Goal: Task Accomplishment & Management: Complete application form

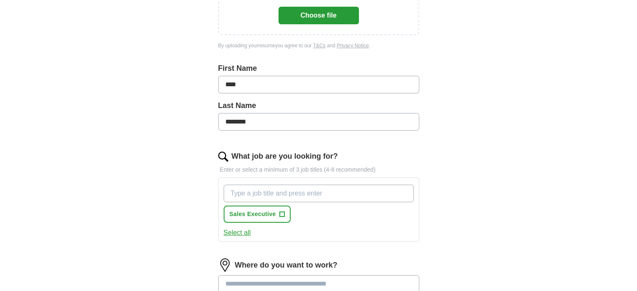
scroll to position [209, 0]
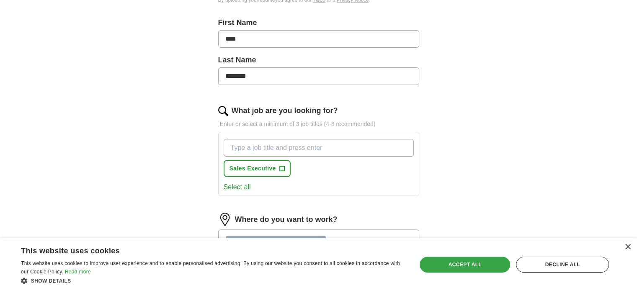
click at [458, 267] on div "Accept all" at bounding box center [465, 265] width 90 height 16
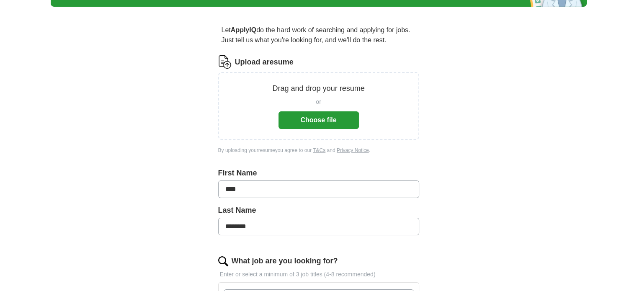
scroll to position [0, 0]
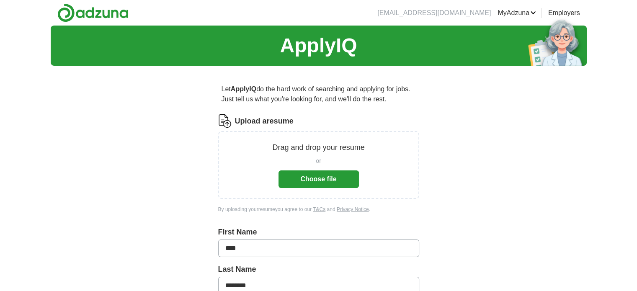
click at [327, 176] on button "Choose file" at bounding box center [319, 180] width 80 height 18
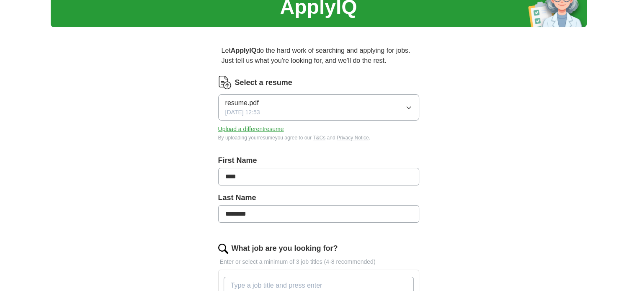
scroll to position [126, 0]
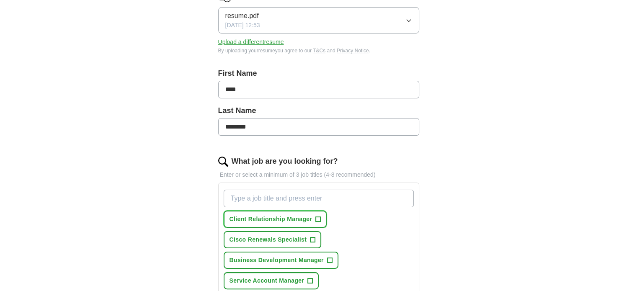
click at [301, 215] on span "Client Relationship Manager" at bounding box center [271, 219] width 83 height 9
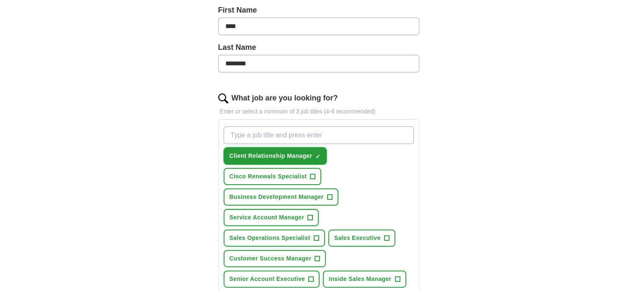
scroll to position [209, 0]
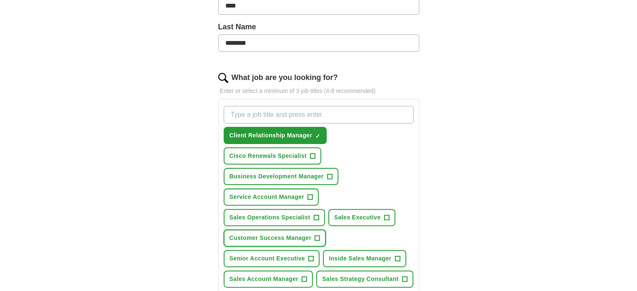
click at [296, 237] on span "Customer Success Manager" at bounding box center [271, 238] width 82 height 9
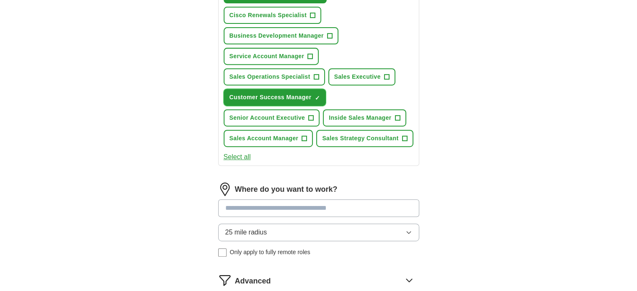
scroll to position [419, 0]
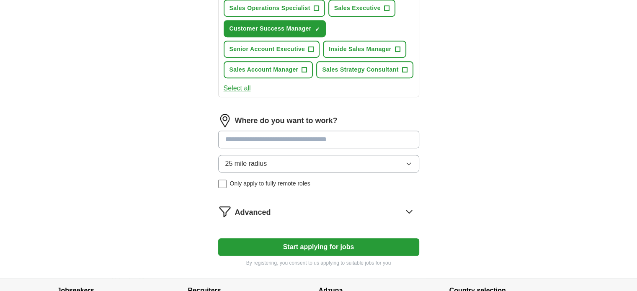
click at [325, 132] on input at bounding box center [318, 140] width 201 height 18
type input "*"
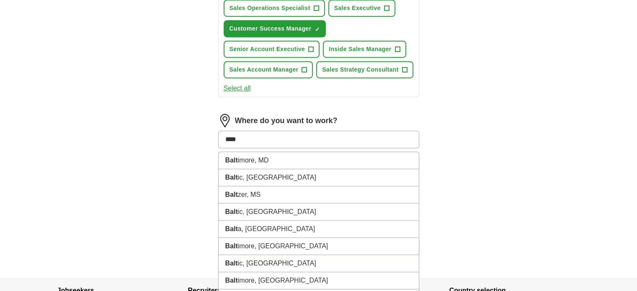
type input "*****"
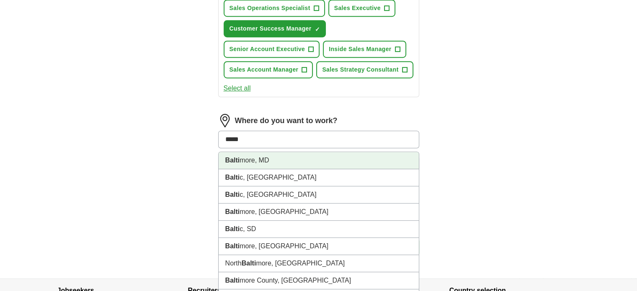
click at [289, 155] on li "Balti more, MD" at bounding box center [319, 160] width 200 height 17
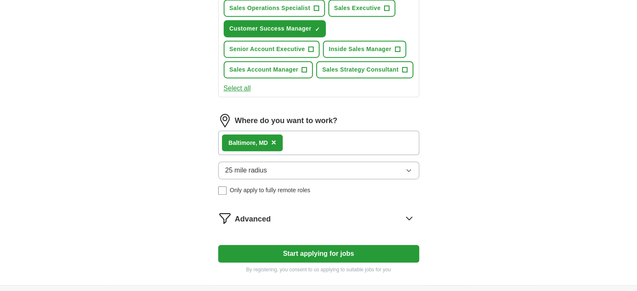
drag, startPoint x: 279, startPoint y: 169, endPoint x: 288, endPoint y: 159, distance: 13.1
click at [280, 168] on button "25 mile radius" at bounding box center [318, 171] width 201 height 18
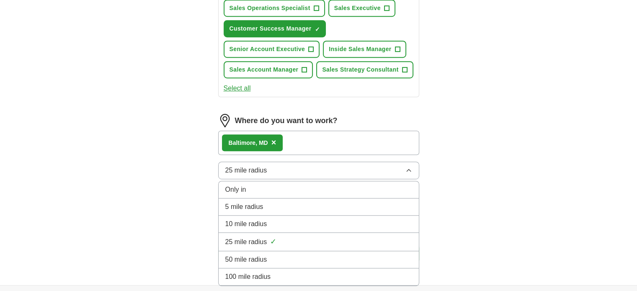
click at [272, 255] on div "50 mile radius" at bounding box center [318, 260] width 187 height 10
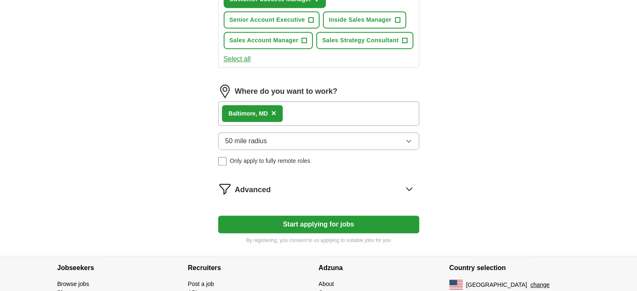
scroll to position [461, 0]
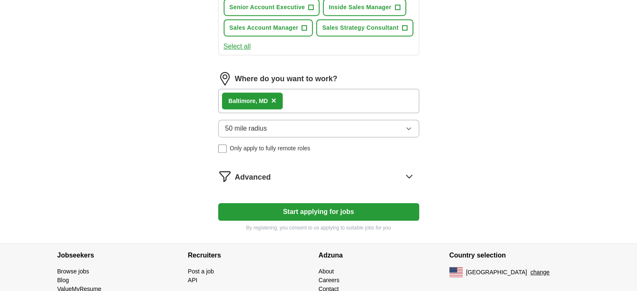
click at [409, 171] on icon at bounding box center [409, 176] width 13 height 13
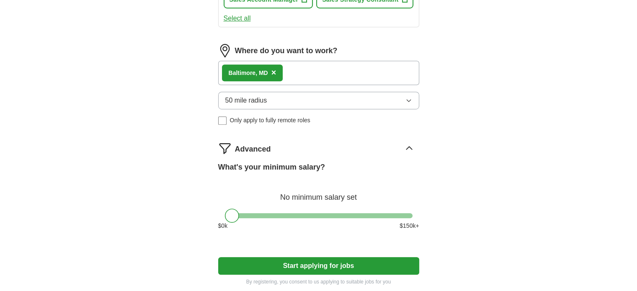
scroll to position [503, 0]
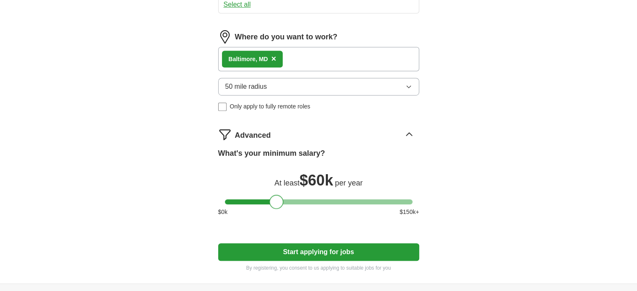
drag, startPoint x: 230, startPoint y: 200, endPoint x: 275, endPoint y: 208, distance: 45.5
click at [275, 208] on div "What's your minimum salary? At least $ 60k per year $ 0 k $ 150 k+" at bounding box center [318, 185] width 201 height 75
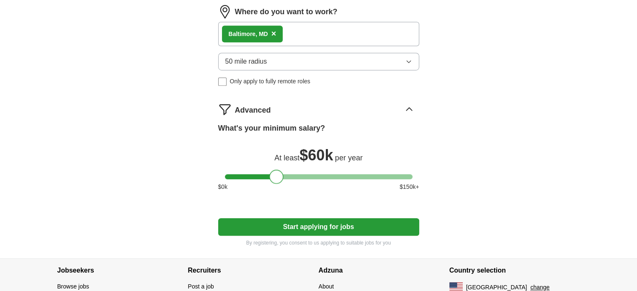
scroll to position [576, 0]
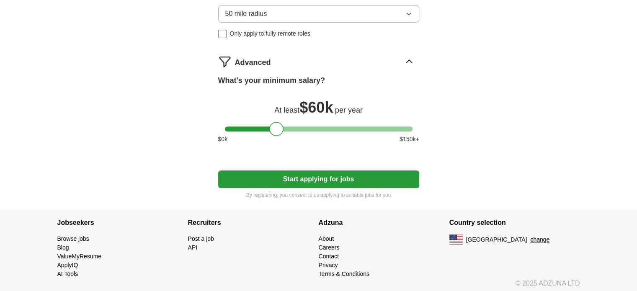
click at [347, 171] on button "Start applying for jobs" at bounding box center [318, 180] width 201 height 18
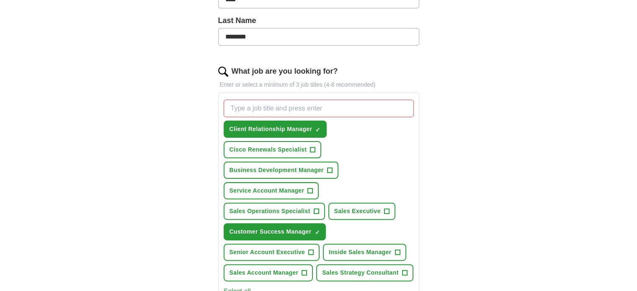
scroll to position [209, 0]
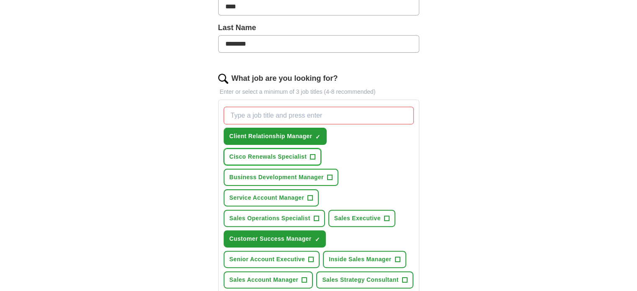
click at [301, 155] on span "Cisco Renewals Specialist" at bounding box center [269, 157] width 78 height 9
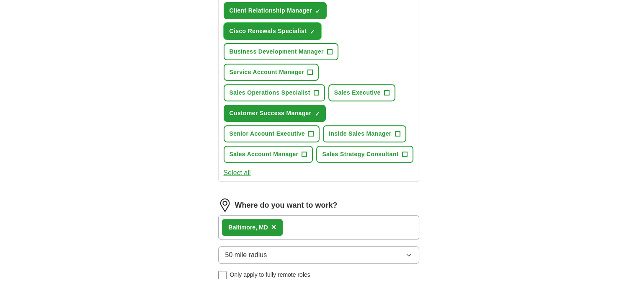
scroll to position [292, 0]
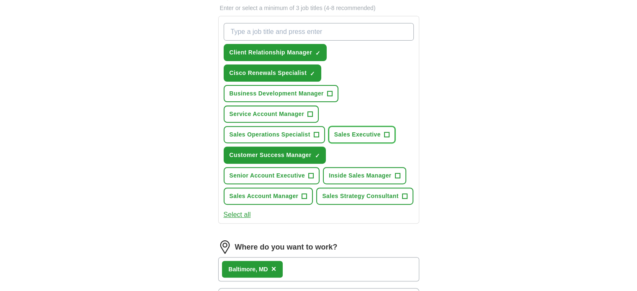
click at [355, 130] on span "Sales Executive" at bounding box center [357, 134] width 47 height 9
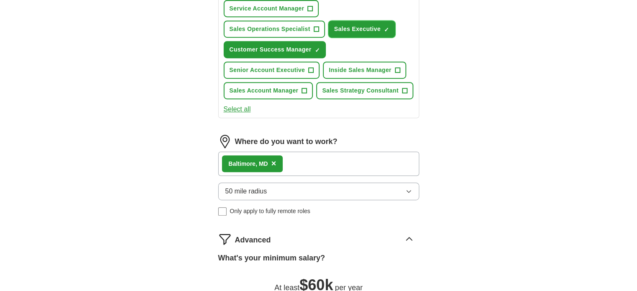
scroll to position [502, 0]
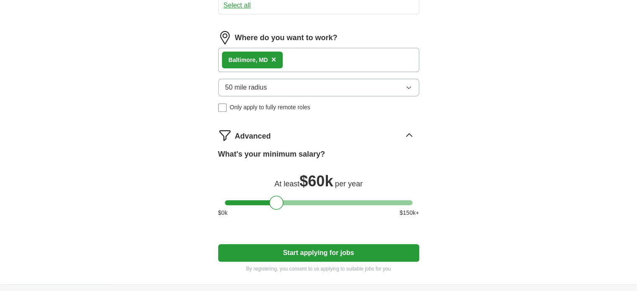
click at [335, 248] on button "Start applying for jobs" at bounding box center [318, 253] width 201 height 18
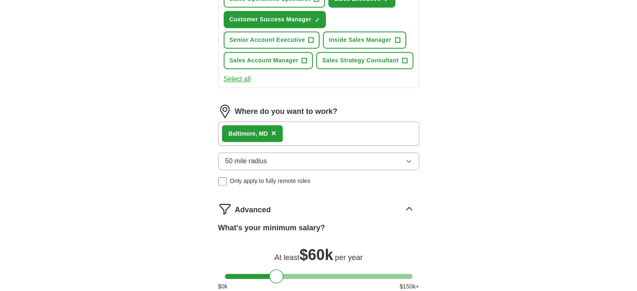
select select "**"
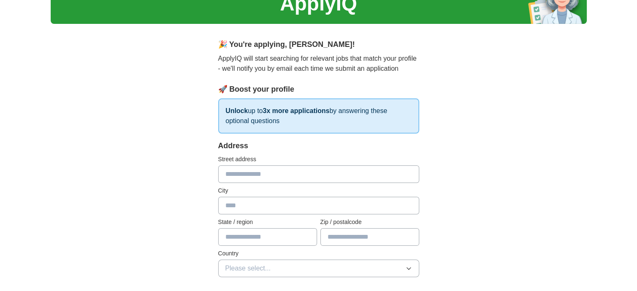
scroll to position [0, 0]
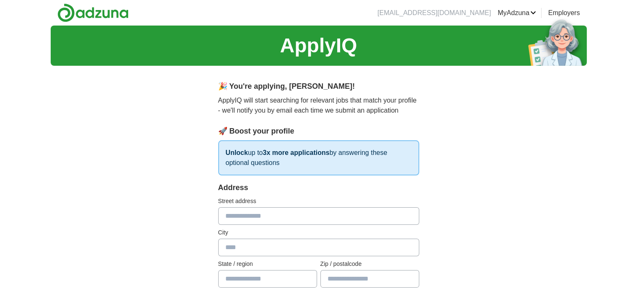
click at [292, 209] on input "text" at bounding box center [318, 216] width 201 height 18
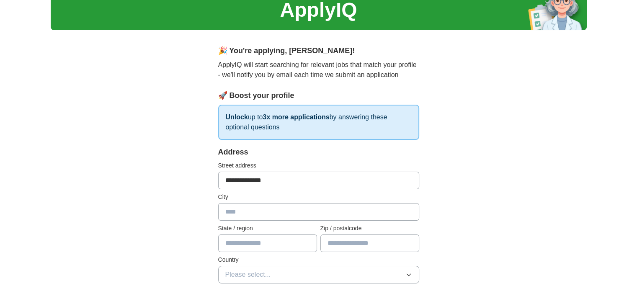
scroll to position [84, 0]
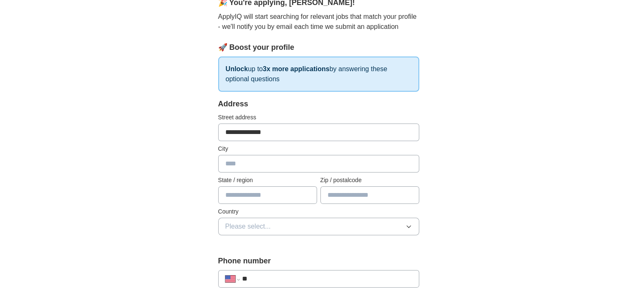
type input "**********"
click at [256, 161] on input "text" at bounding box center [318, 164] width 201 height 18
type input "**********"
click at [276, 195] on input "text" at bounding box center [267, 195] width 99 height 18
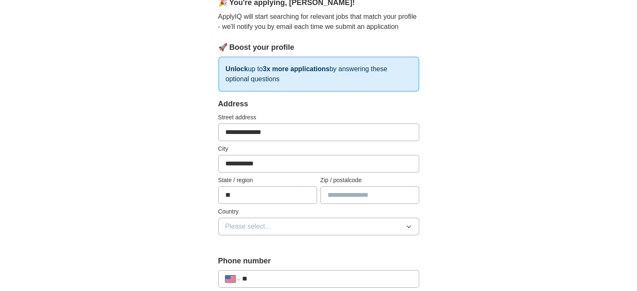
type input "**"
click at [341, 195] on input "text" at bounding box center [370, 195] width 99 height 18
type input "*****"
click at [310, 227] on button "Please select..." at bounding box center [318, 227] width 201 height 18
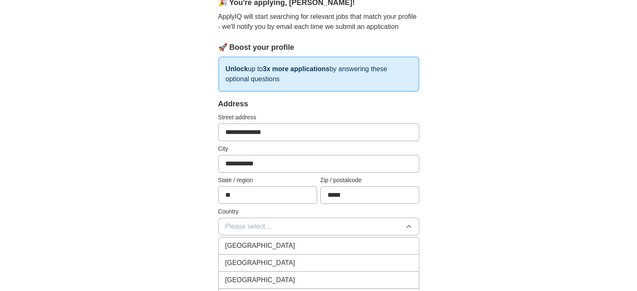
click at [288, 261] on div "[GEOGRAPHIC_DATA]" at bounding box center [318, 263] width 187 height 10
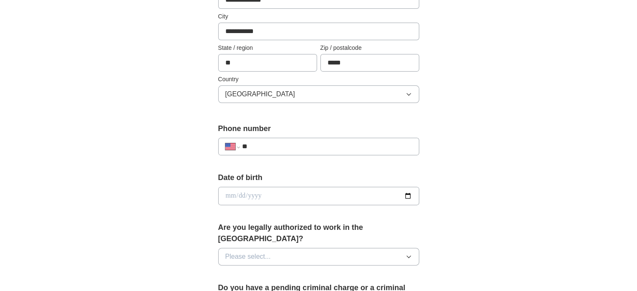
scroll to position [293, 0]
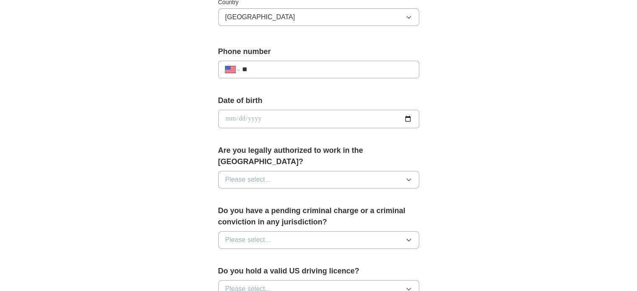
click at [326, 72] on input "**" at bounding box center [327, 70] width 170 height 10
click at [362, 101] on label "Date of birth" at bounding box center [318, 100] width 201 height 11
click at [310, 66] on input "**" at bounding box center [327, 70] width 170 height 10
type input "**********"
click at [297, 118] on input "date" at bounding box center [318, 119] width 201 height 18
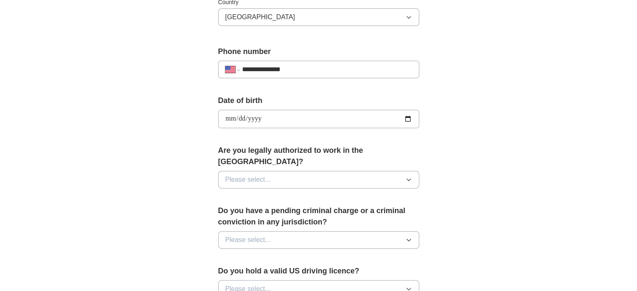
type input "**********"
click at [322, 171] on button "Please select..." at bounding box center [318, 180] width 201 height 18
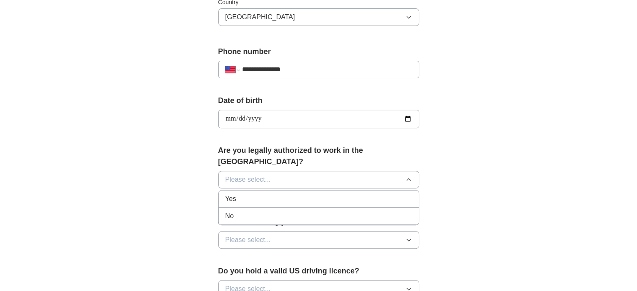
click at [271, 194] on div "Yes" at bounding box center [318, 199] width 187 height 10
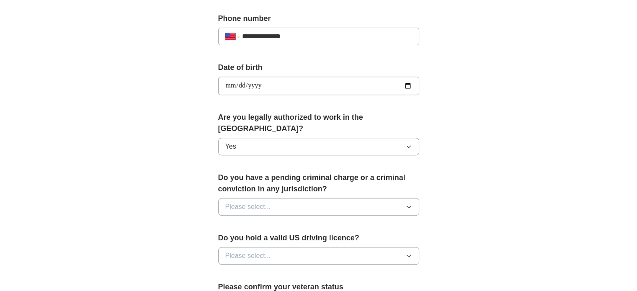
scroll to position [377, 0]
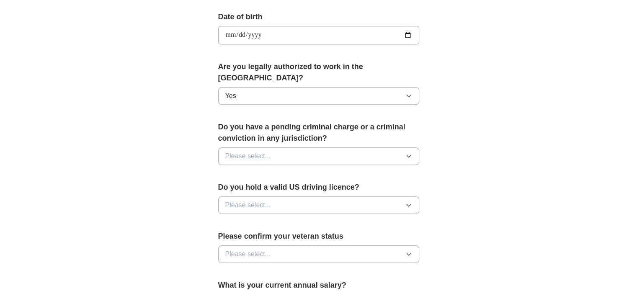
click at [303, 147] on button "Please select..." at bounding box center [318, 156] width 201 height 18
click at [261, 188] on div "No" at bounding box center [318, 193] width 187 height 10
click at [325, 197] on button "Please select..." at bounding box center [318, 206] width 201 height 18
click at [265, 220] on div "Yes" at bounding box center [318, 225] width 187 height 10
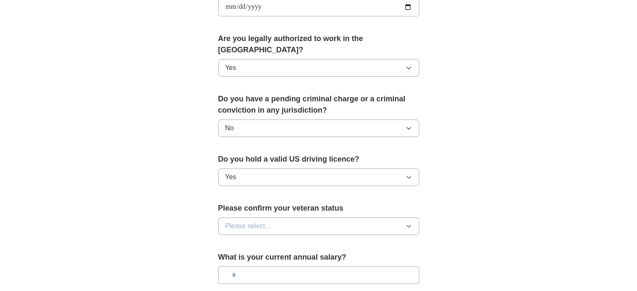
scroll to position [461, 0]
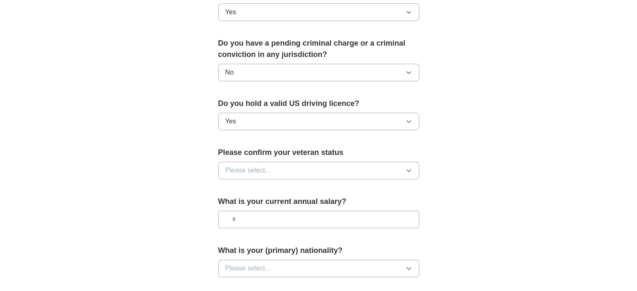
click at [336, 162] on button "Please select..." at bounding box center [318, 171] width 201 height 18
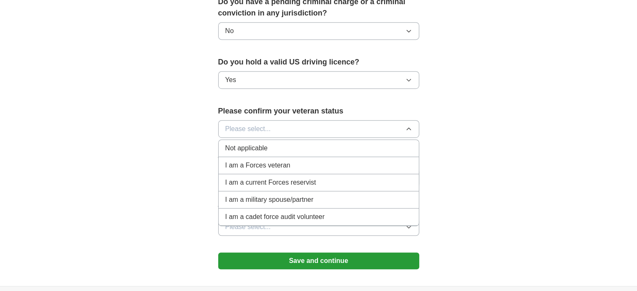
scroll to position [503, 0]
click at [248, 143] on span "Not applicable" at bounding box center [246, 148] width 42 height 10
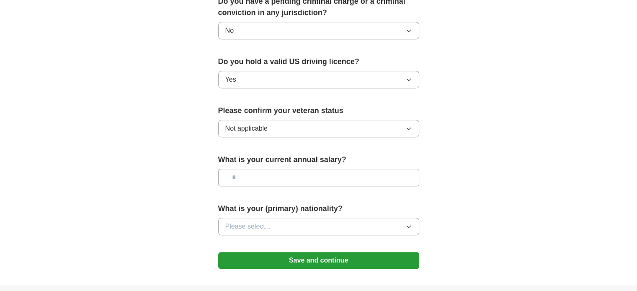
click at [305, 218] on button "Please select..." at bounding box center [318, 227] width 201 height 18
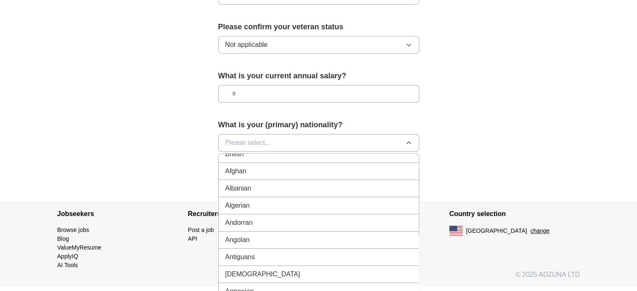
scroll to position [0, 0]
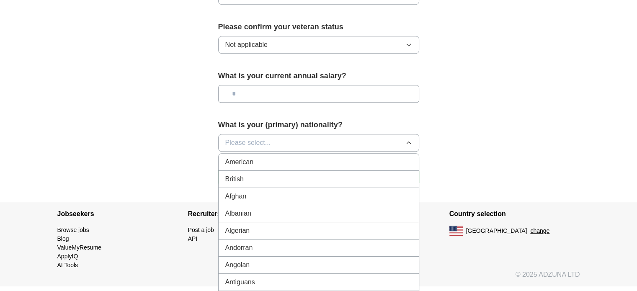
click at [250, 157] on span "American" at bounding box center [239, 162] width 28 height 10
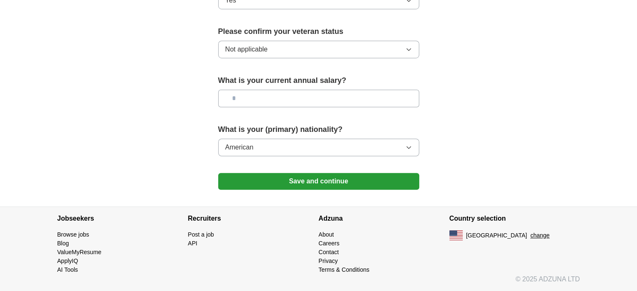
scroll to position [568, 0]
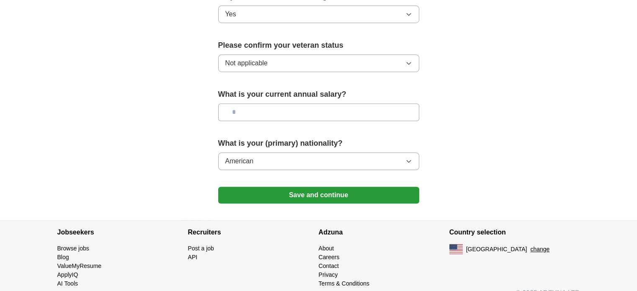
click at [291, 103] on input "text" at bounding box center [318, 112] width 201 height 18
type input "**"
click at [392, 153] on button "American" at bounding box center [318, 162] width 201 height 18
click at [334, 187] on button "Save and continue" at bounding box center [318, 195] width 201 height 17
